Goal: Information Seeking & Learning: Find specific fact

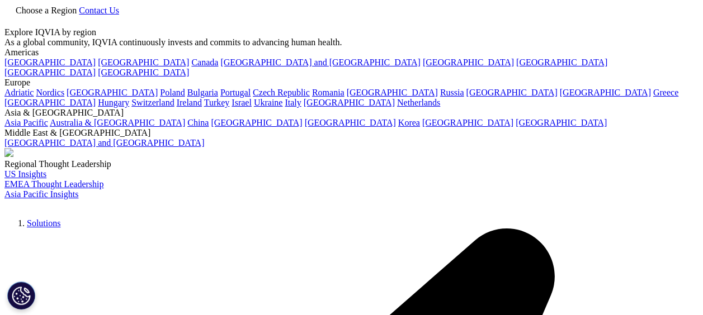
click at [13, 20] on link at bounding box center [8, 22] width 9 height 10
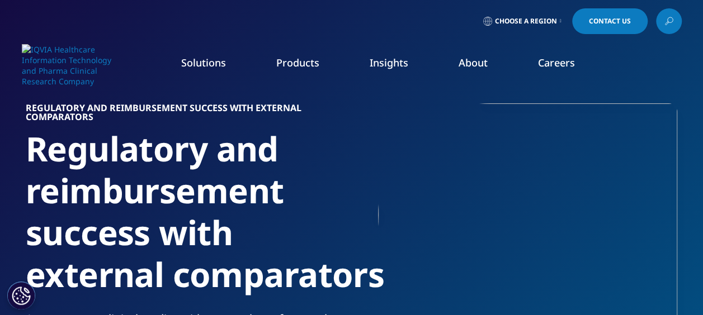
click at [667, 22] on icon at bounding box center [667, 22] width 4 height 3
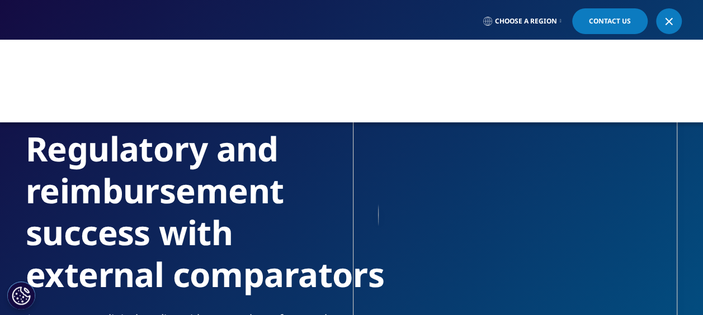
click at [678, 27] on link at bounding box center [669, 21] width 26 height 26
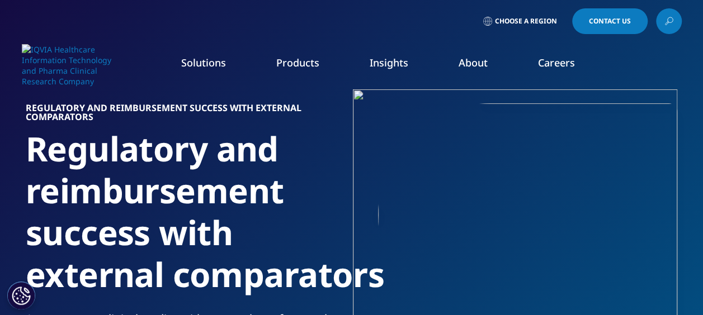
click at [669, 21] on icon at bounding box center [668, 21] width 9 height 15
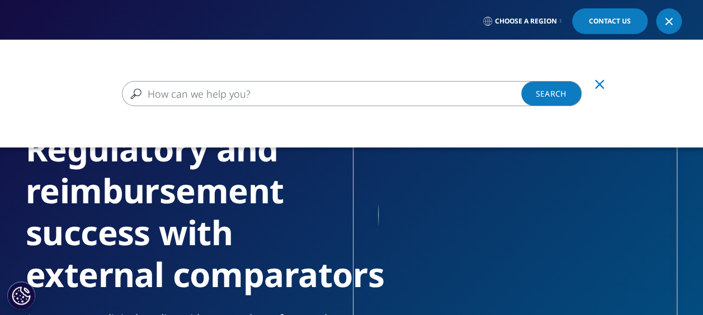
click at [223, 95] on input "Search" at bounding box center [352, 93] width 460 height 25
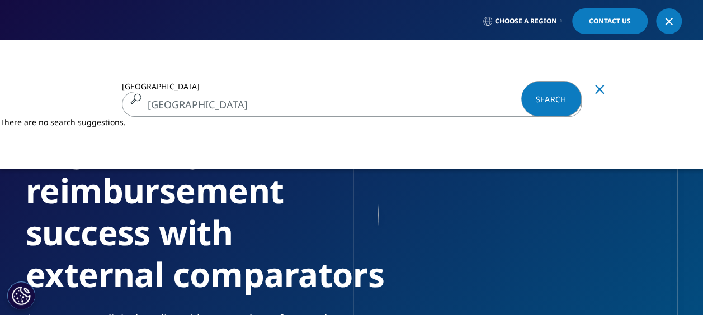
type input "[GEOGRAPHIC_DATA]"
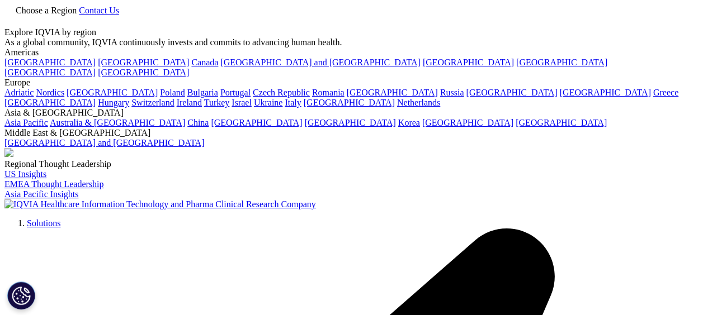
type input "[GEOGRAPHIC_DATA]"
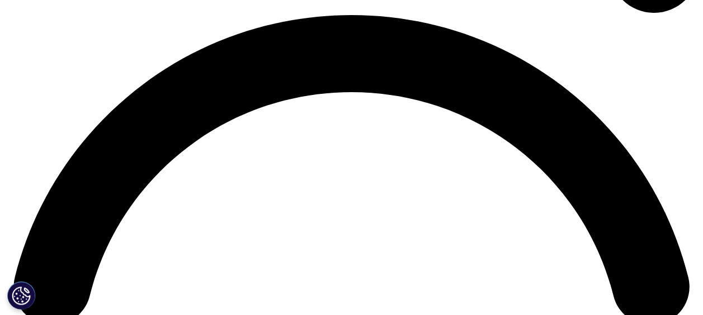
scroll to position [1398, 0]
